Goal: Information Seeking & Learning: Learn about a topic

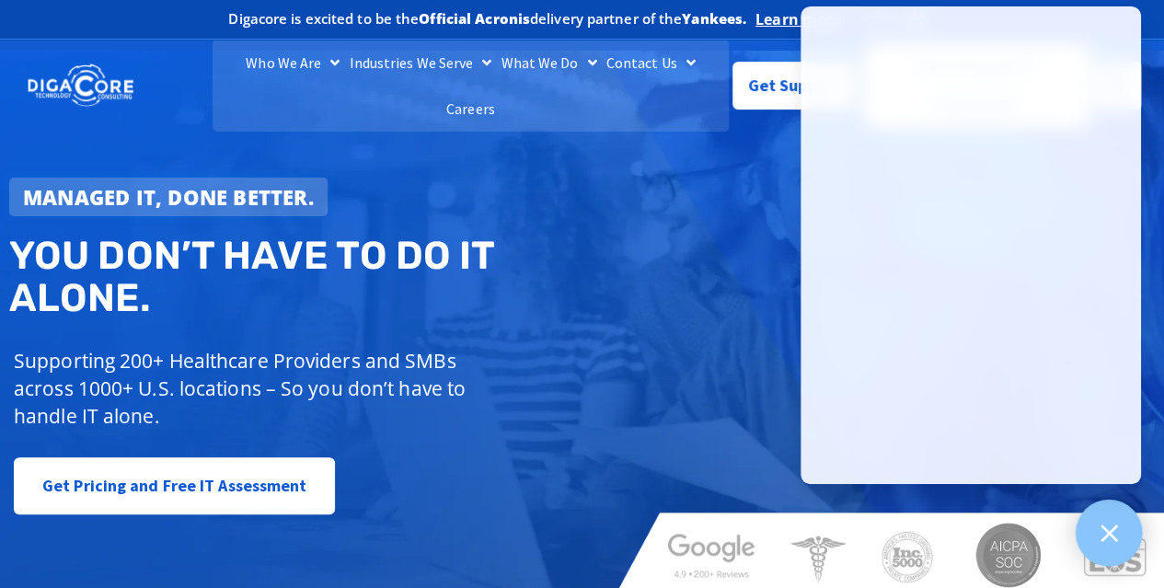
drag, startPoint x: 1124, startPoint y: 539, endPoint x: 1113, endPoint y: 532, distance: 14.0
click at [1124, 539] on div at bounding box center [1109, 533] width 67 height 67
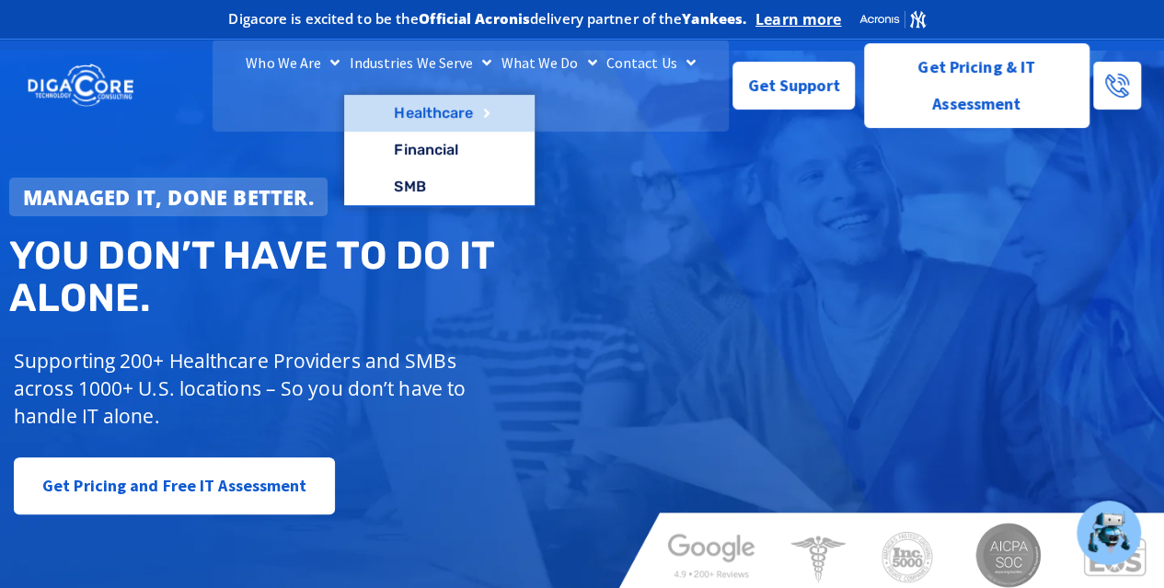
click at [395, 132] on link "Healthcare" at bounding box center [439, 113] width 190 height 37
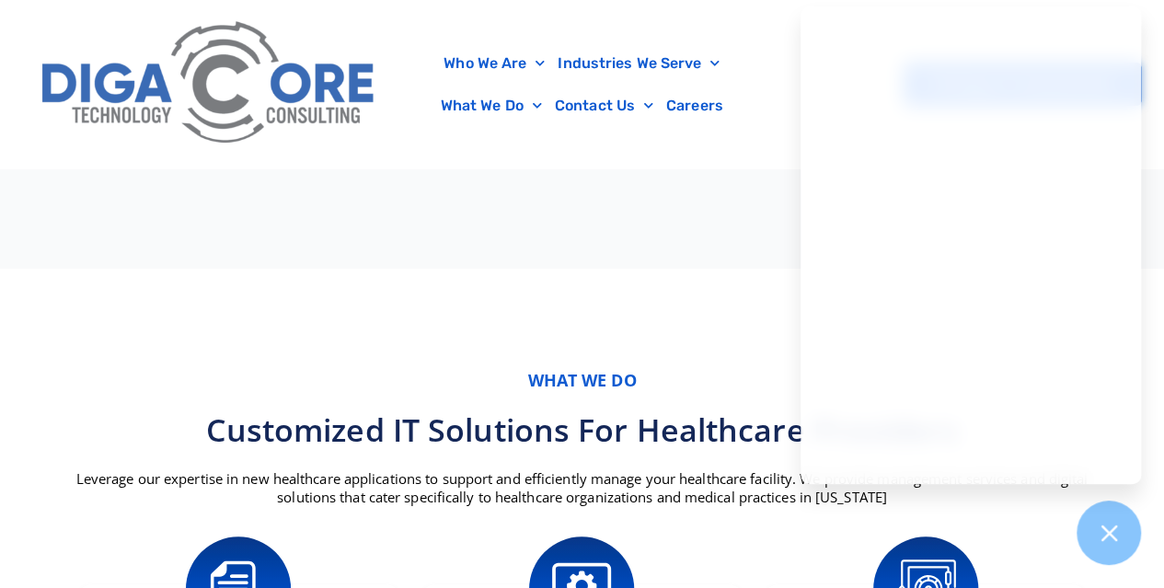
scroll to position [920, 0]
click at [1123, 551] on div at bounding box center [1109, 533] width 67 height 67
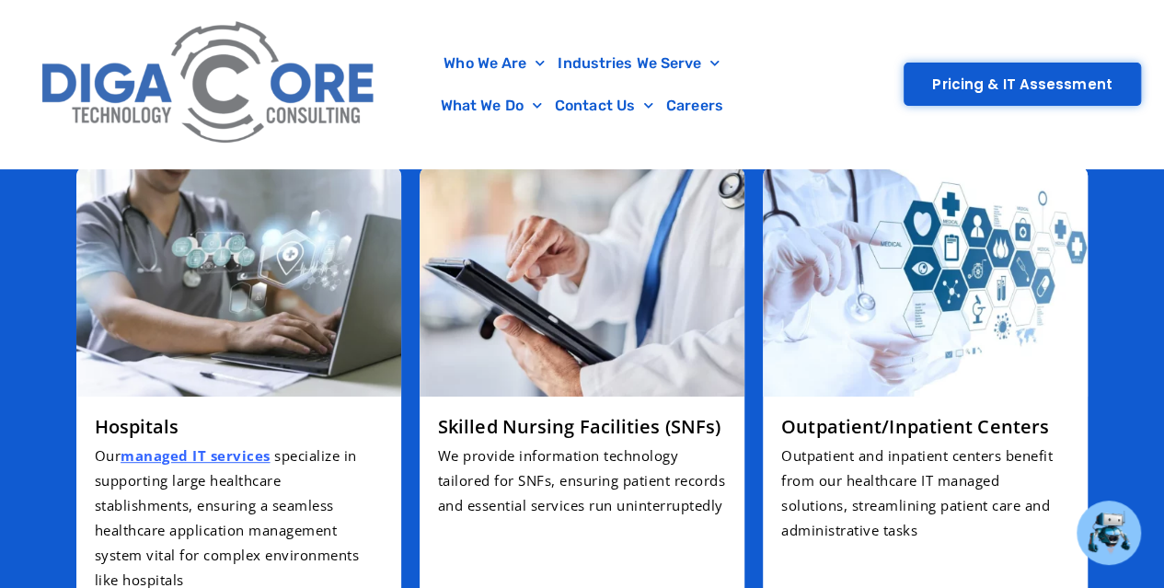
scroll to position [3773, 0]
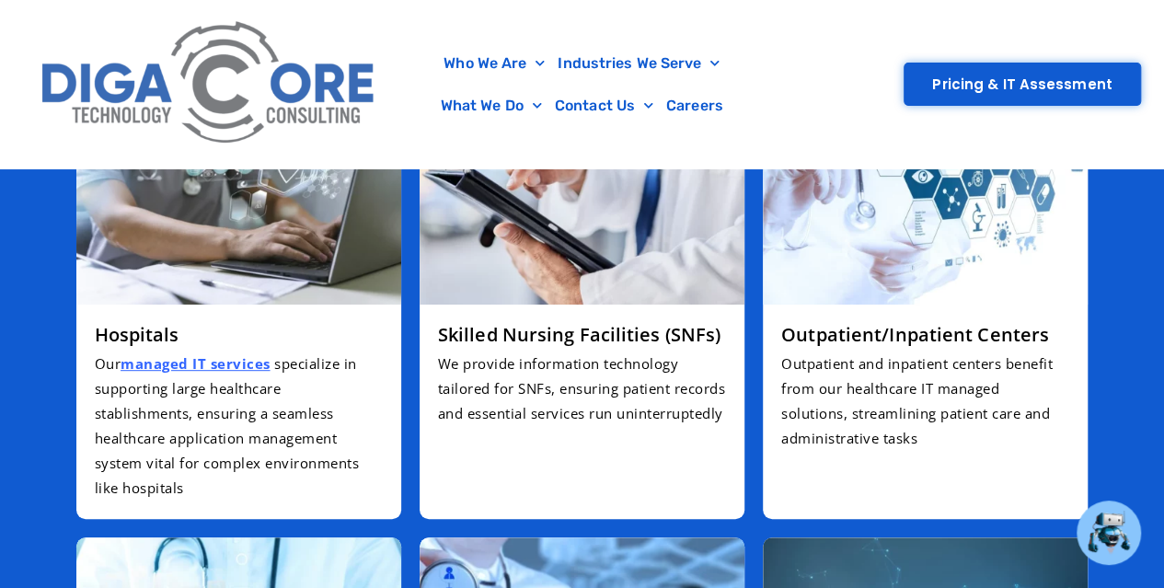
click at [549, 275] on img at bounding box center [582, 190] width 325 height 230
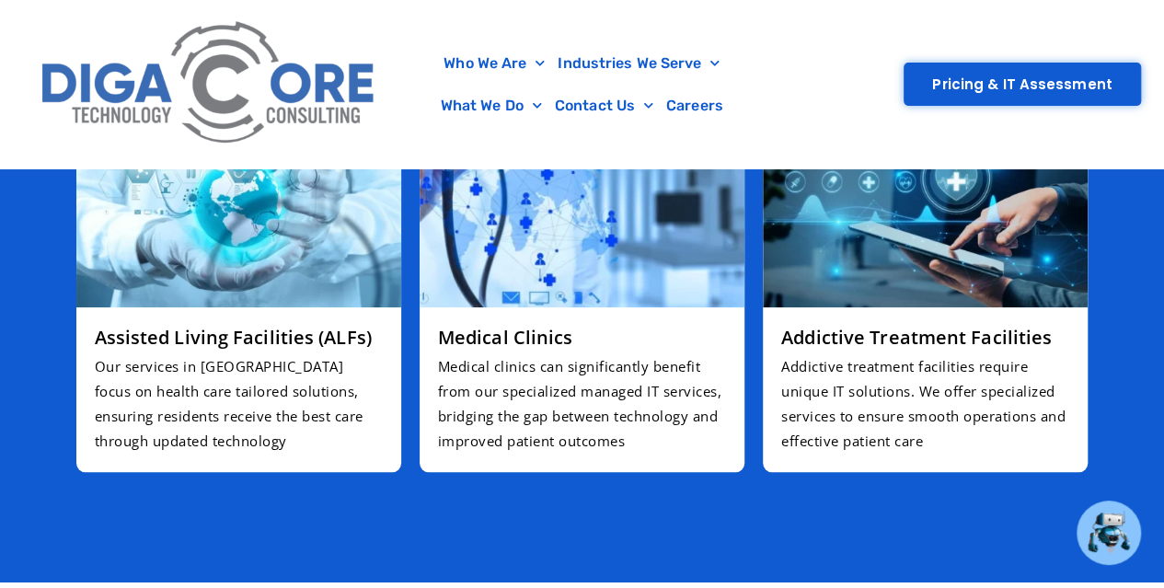
scroll to position [4141, 0]
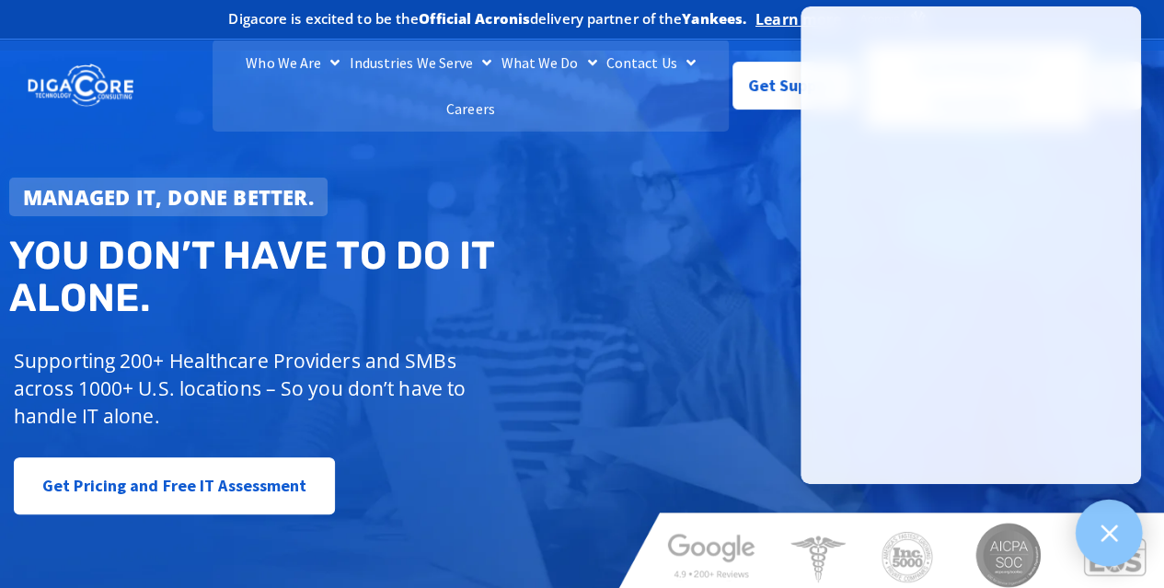
click at [1115, 527] on icon at bounding box center [1109, 533] width 17 height 17
